Goal: Find specific page/section: Find specific page/section

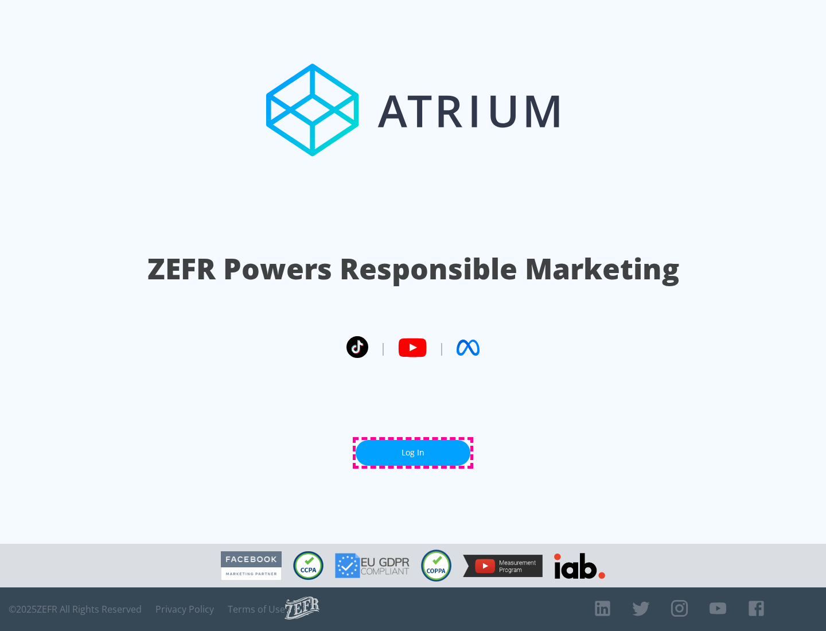
click at [413, 452] on link "Log In" at bounding box center [413, 453] width 115 height 26
